Goal: Information Seeking & Learning: Learn about a topic

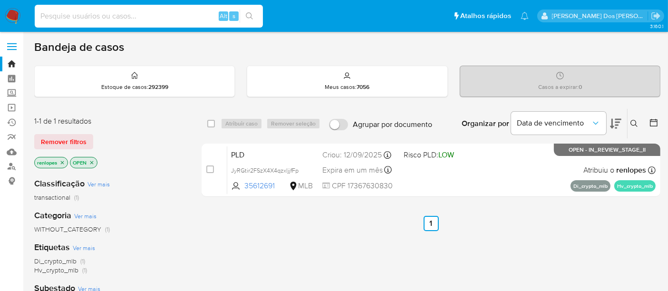
click at [119, 20] on input at bounding box center [149, 16] width 228 height 12
type input "A8p4yLFWe8aMqcDKqm7ANpG4"
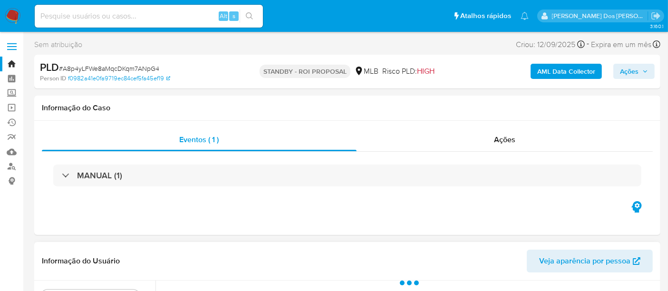
select select "10"
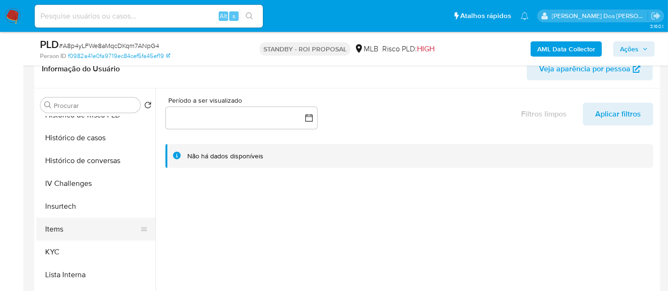
scroll to position [369, 0]
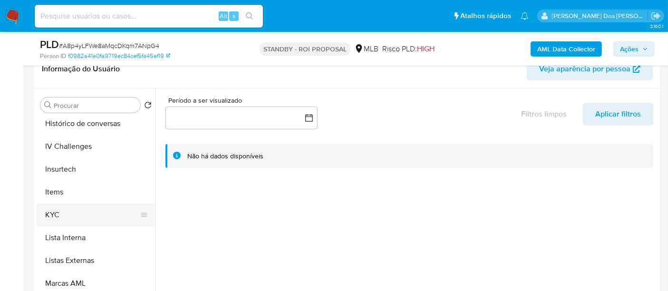
click at [53, 212] on button "KYC" at bounding box center [92, 214] width 111 height 23
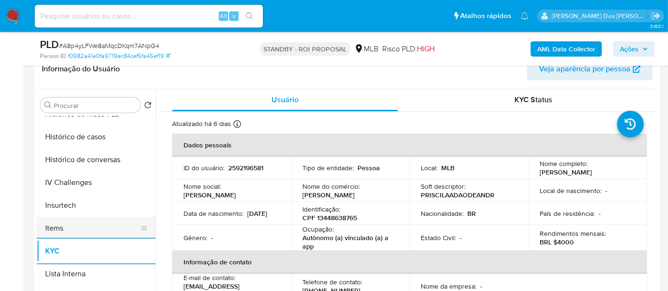
scroll to position [316, 0]
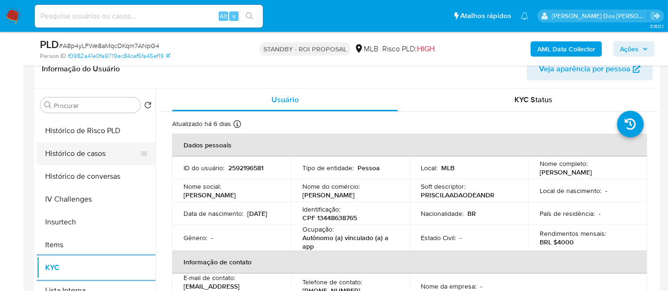
click at [90, 156] on button "Histórico de casos" at bounding box center [92, 153] width 111 height 23
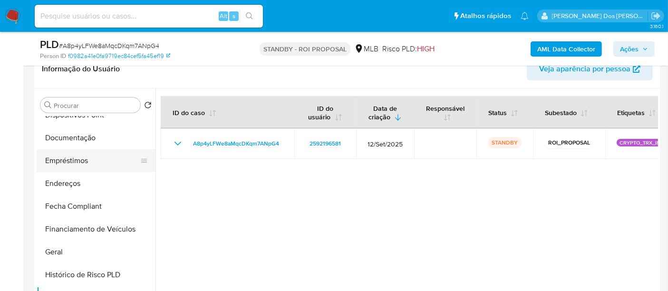
scroll to position [158, 0]
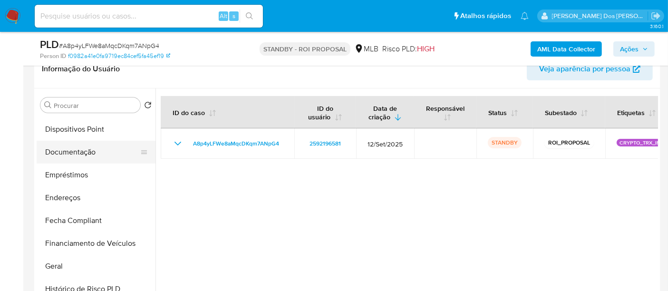
click at [77, 152] on button "Documentação" at bounding box center [92, 152] width 111 height 23
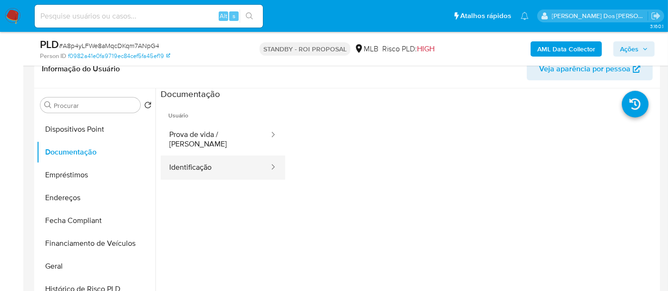
click at [181, 155] on button "Identificação" at bounding box center [215, 167] width 109 height 24
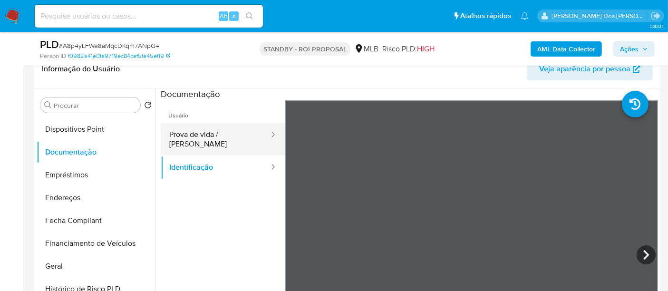
click at [201, 139] on button "Prova de vida / [PERSON_NAME]" at bounding box center [215, 139] width 109 height 32
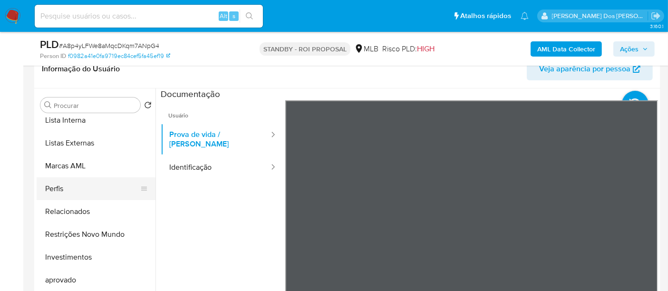
scroll to position [492, 0]
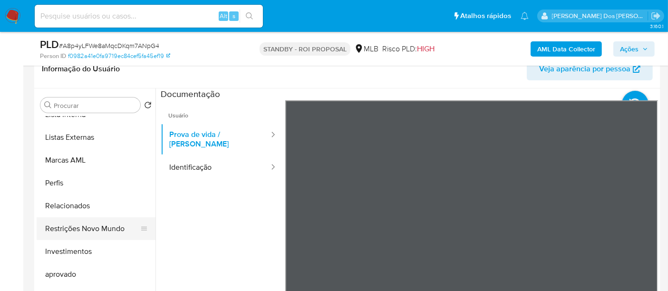
click at [99, 227] on button "Restrições Novo Mundo" at bounding box center [92, 228] width 111 height 23
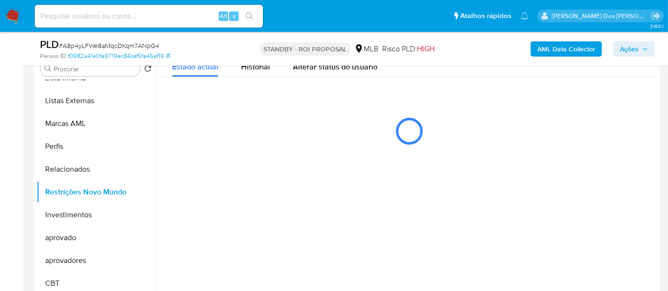
scroll to position [211, 0]
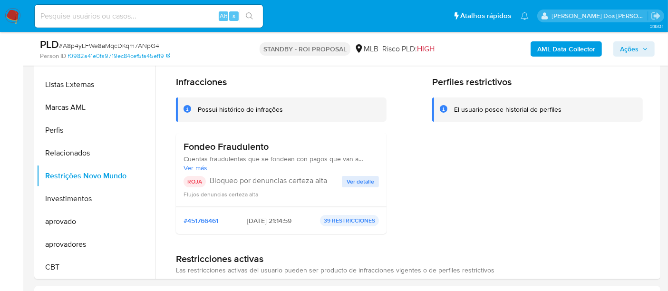
click at [350, 177] on span "Ver detalle" at bounding box center [360, 182] width 28 height 10
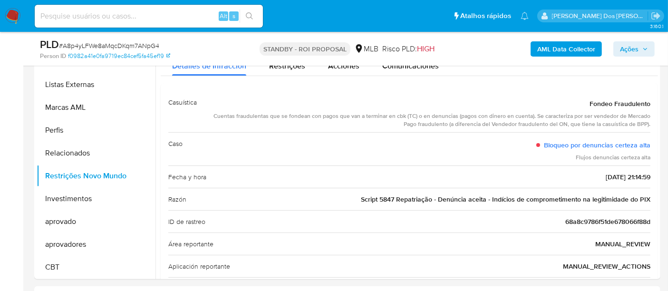
scroll to position [158, 0]
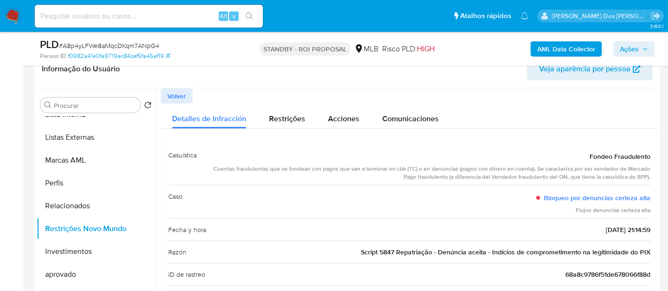
click at [191, 96] on button "Volver" at bounding box center [177, 95] width 32 height 15
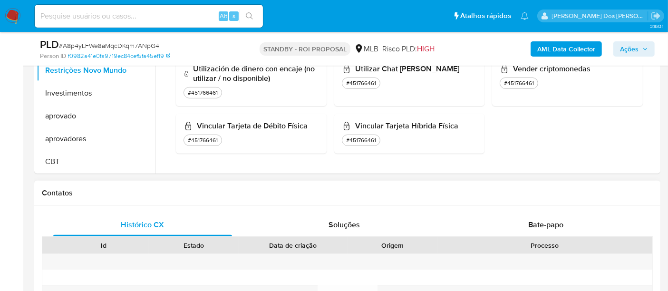
scroll to position [422, 0]
